Goal: Task Accomplishment & Management: Manage account settings

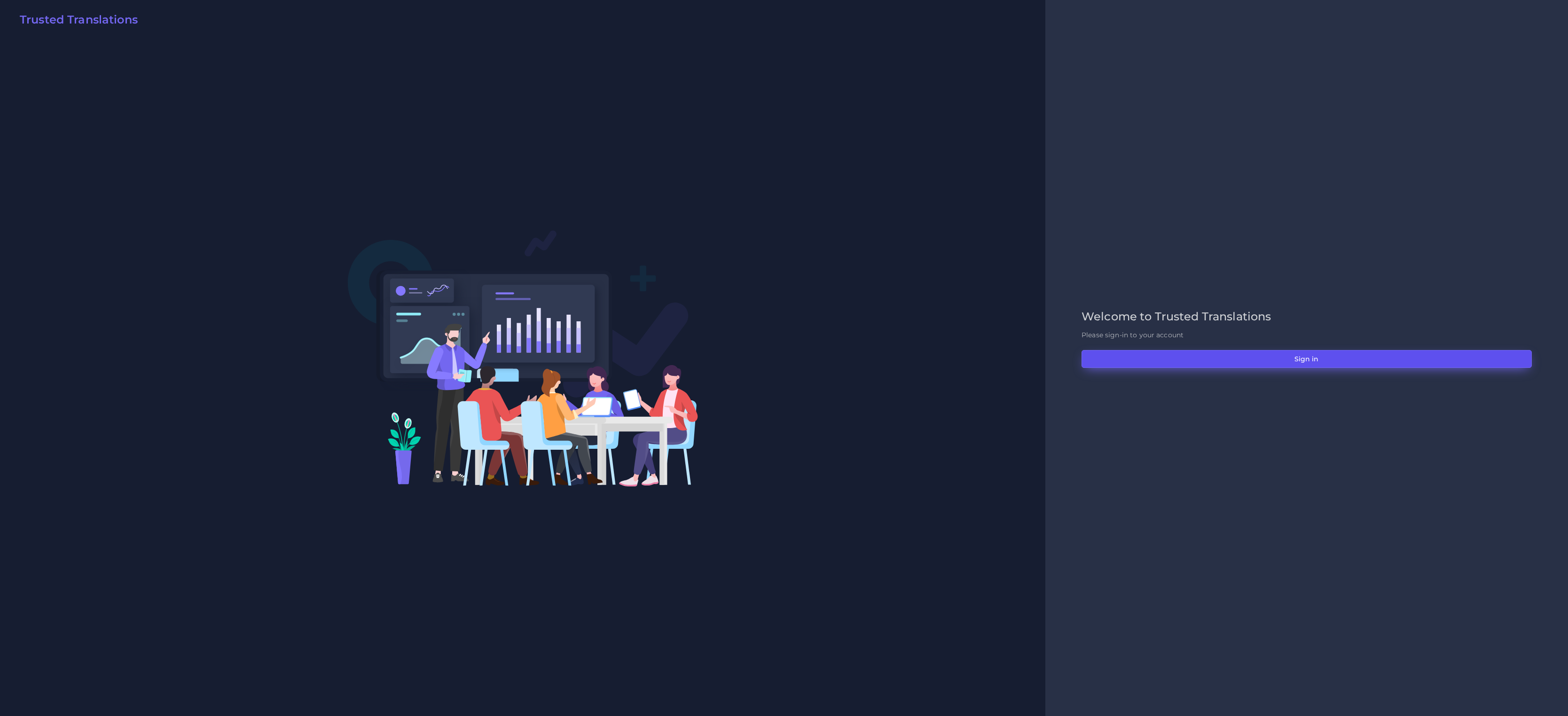
click at [1252, 352] on button "Sign in" at bounding box center [1307, 358] width 451 height 17
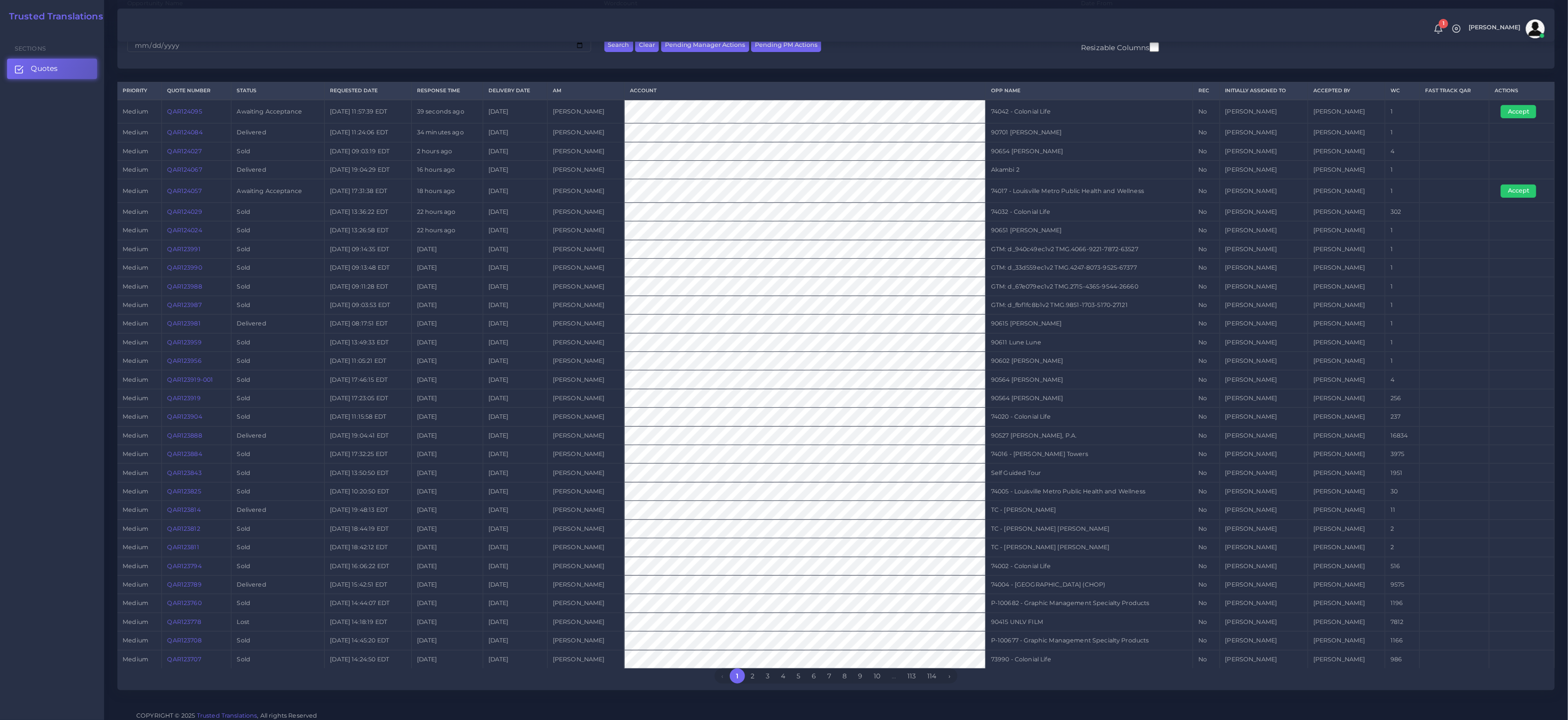
scroll to position [169, 0]
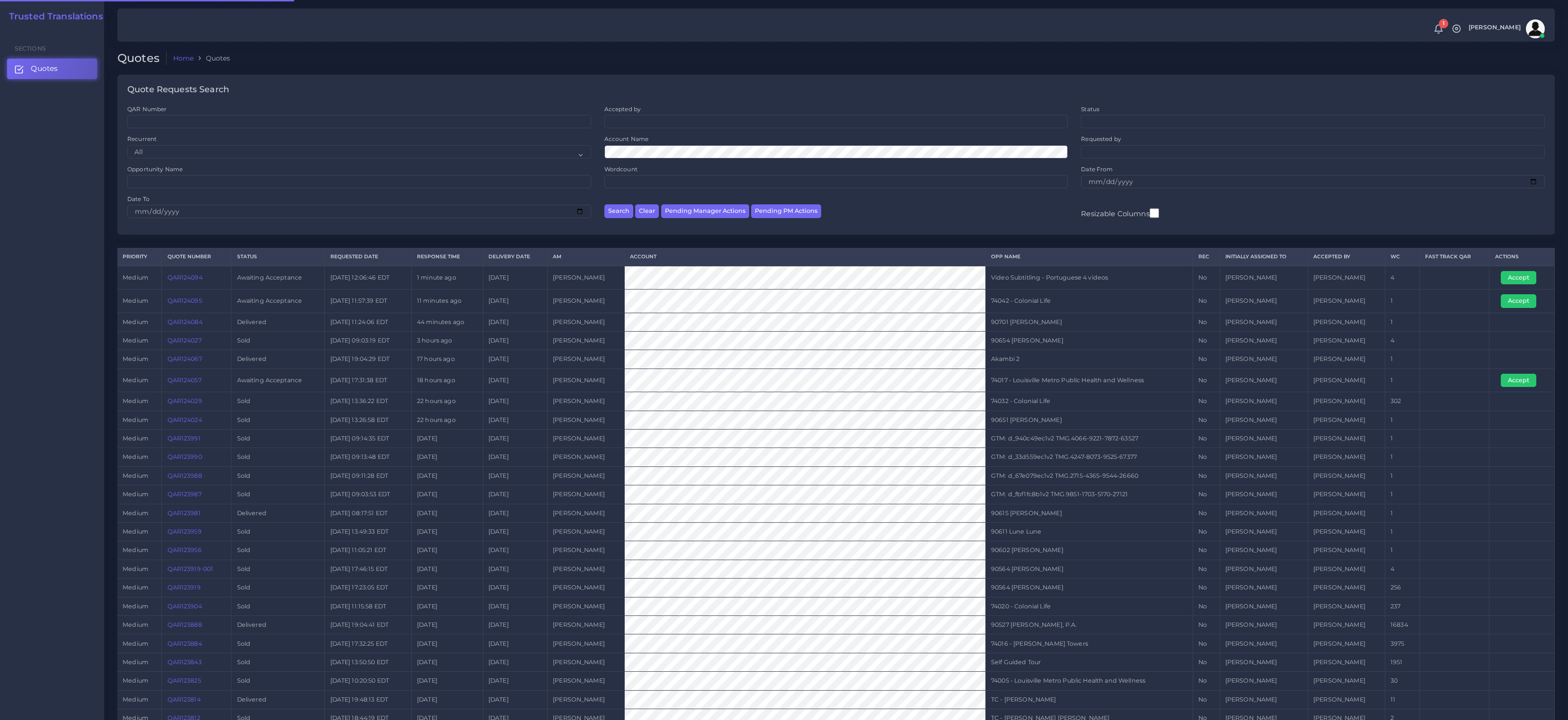
scroll to position [169, 0]
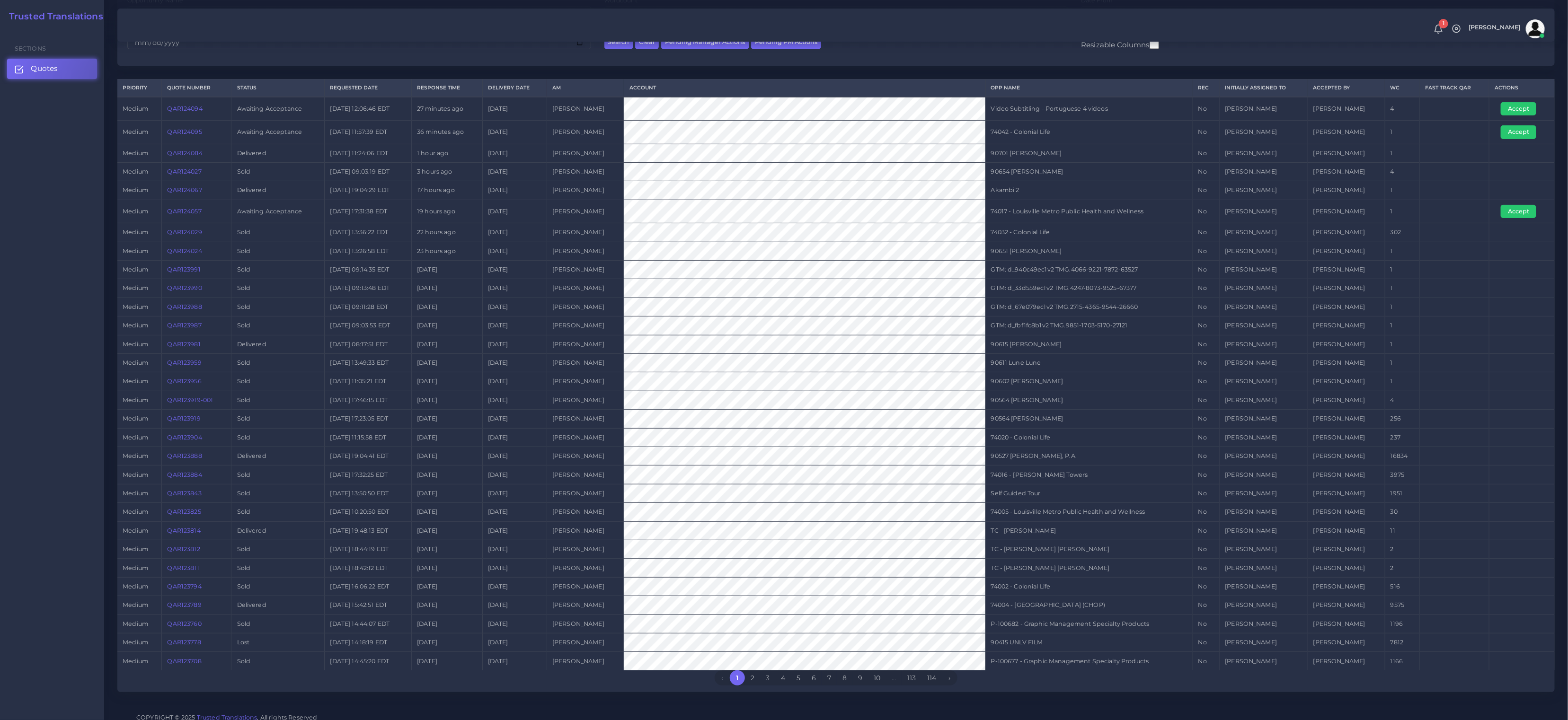
click at [666, 217] on tr "medium QAR124057 Awaiting Acceptance [DATE] 17:31:38 EDT 19 hours ago [DATE] [P…" at bounding box center [836, 211] width 1437 height 23
